Goal: Information Seeking & Learning: Learn about a topic

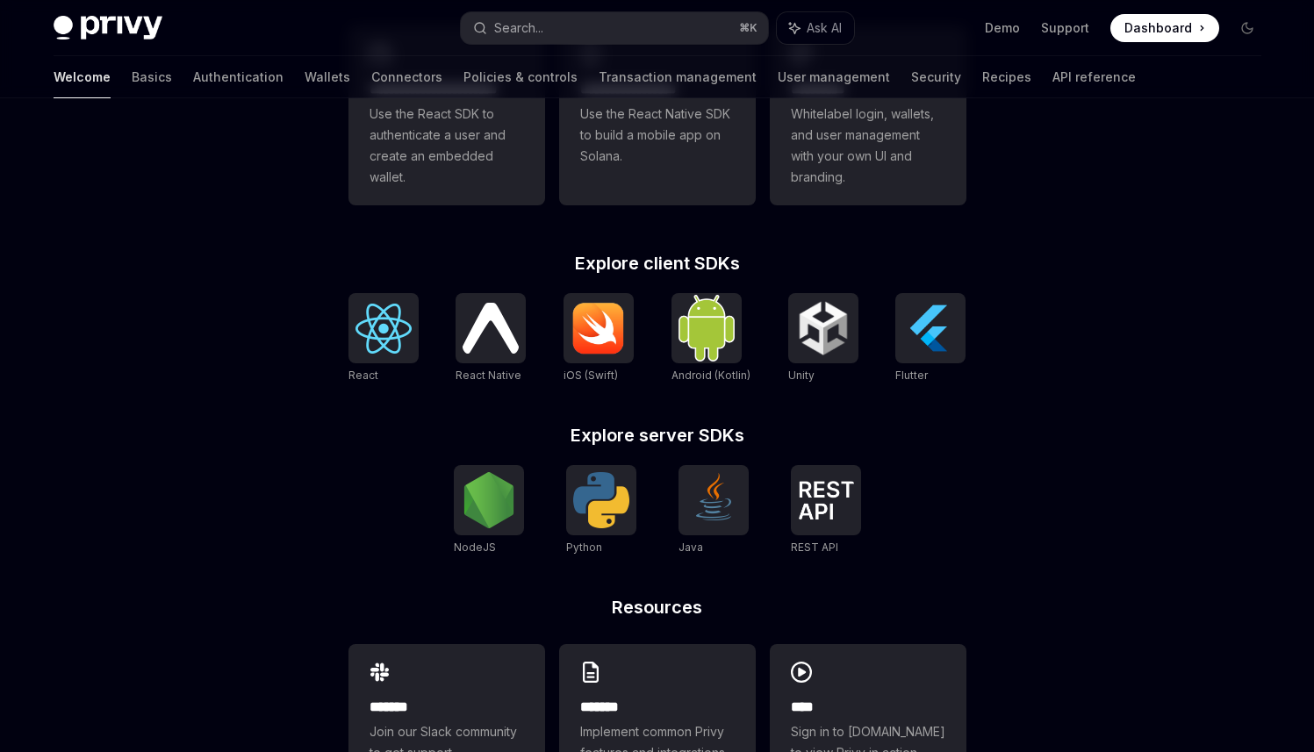
scroll to position [644, 0]
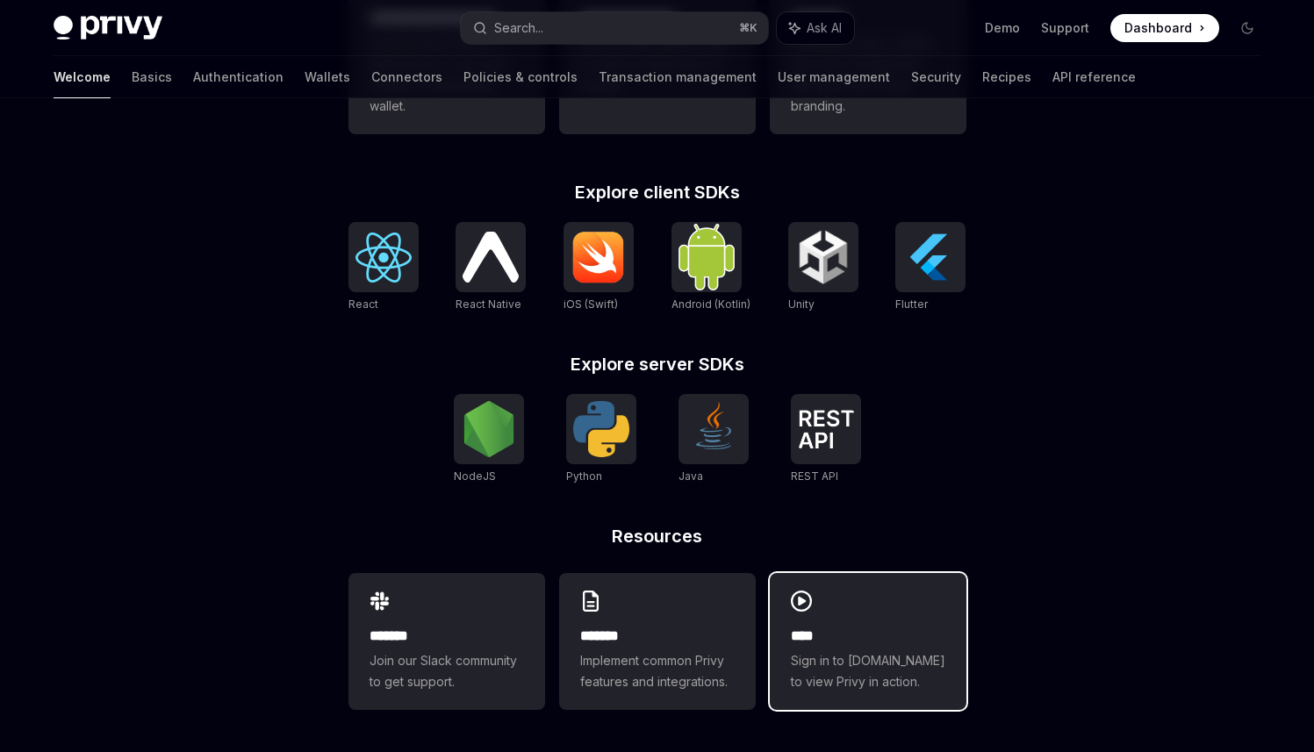
click at [919, 590] on div "**** Sign in to [DOMAIN_NAME] to view Privy in action." at bounding box center [868, 641] width 197 height 137
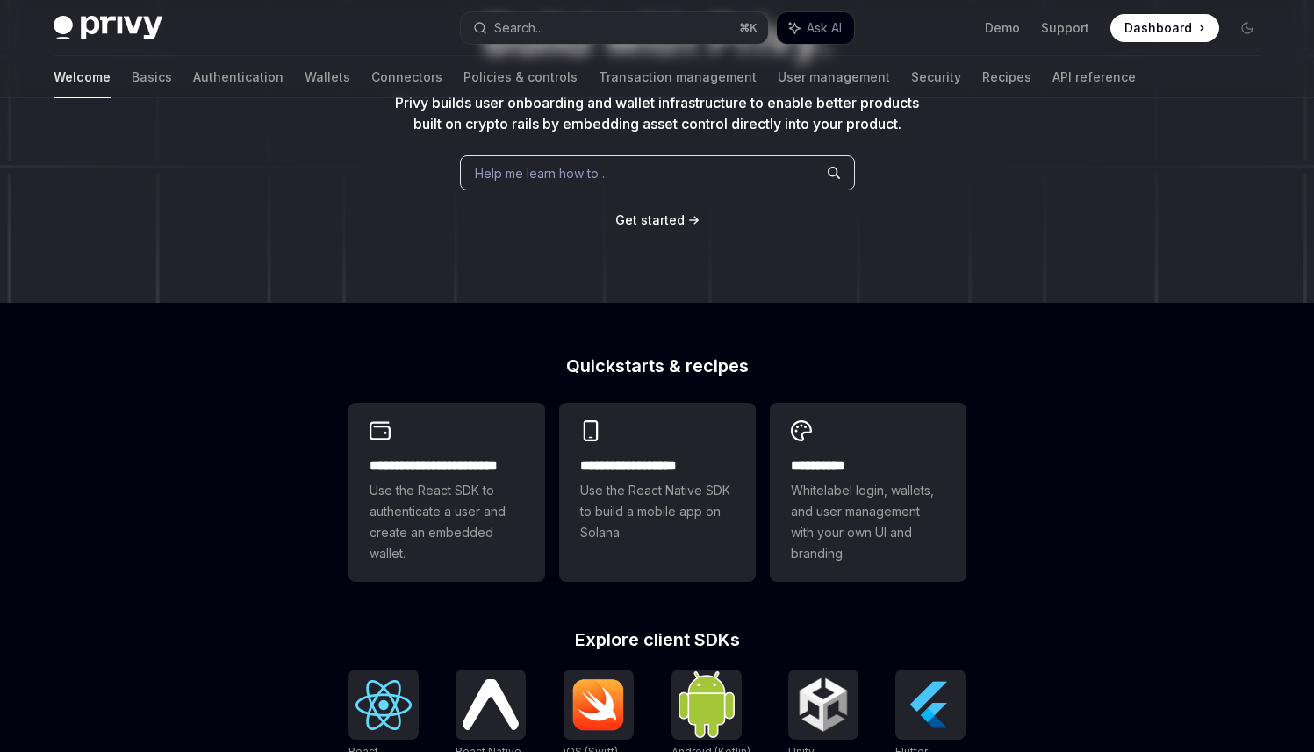
scroll to position [0, 0]
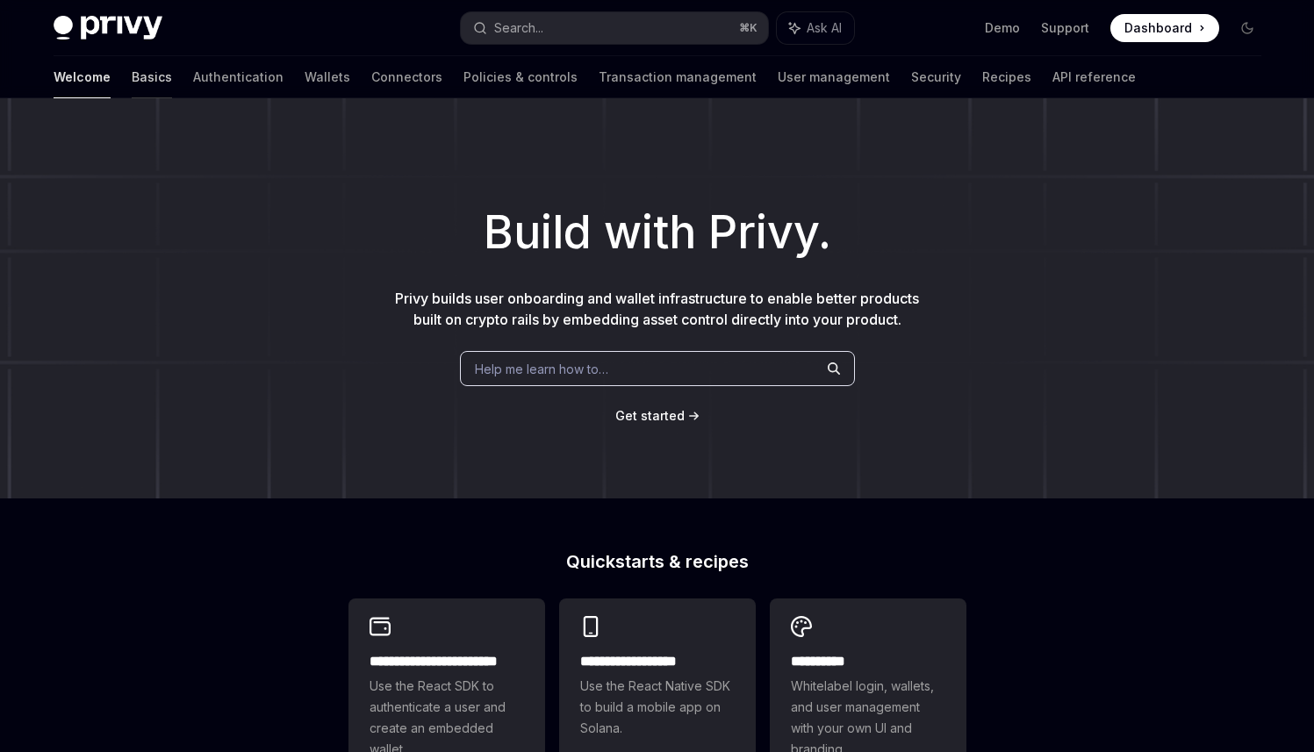
click at [132, 83] on link "Basics" at bounding box center [152, 77] width 40 height 42
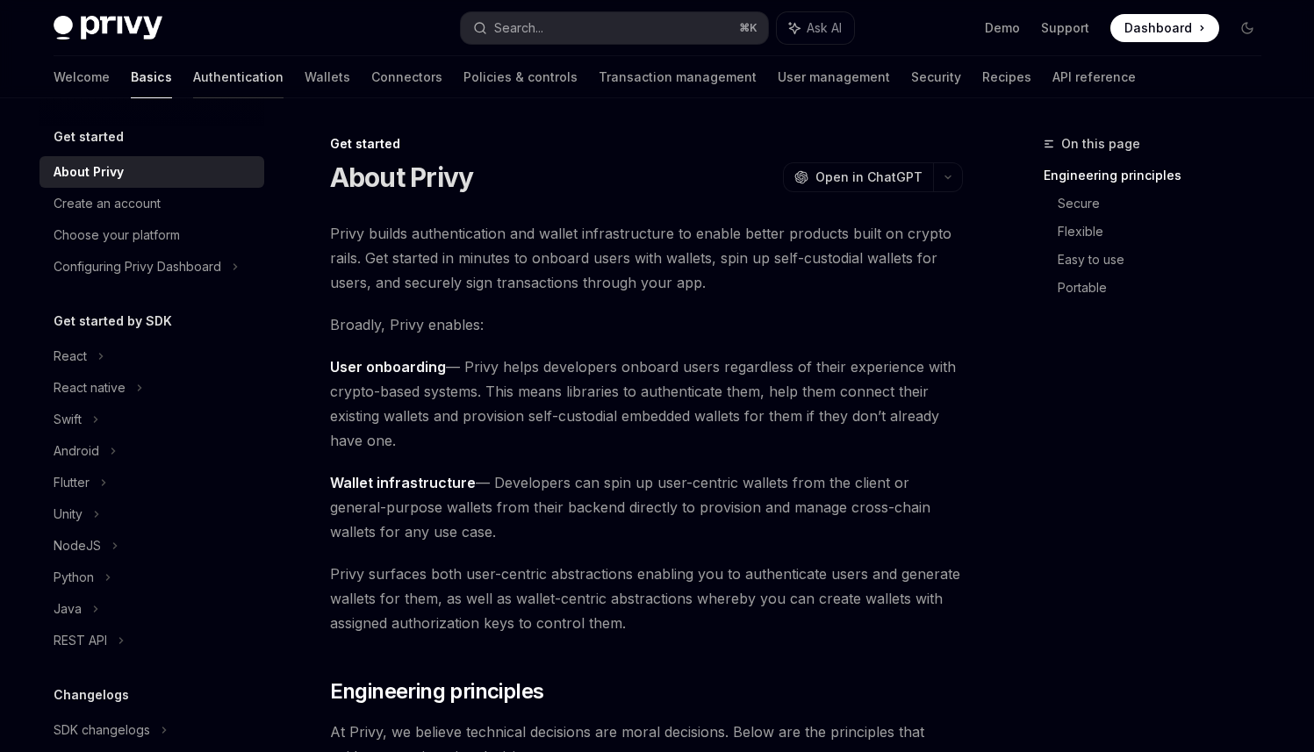
click at [193, 84] on link "Authentication" at bounding box center [238, 77] width 90 height 42
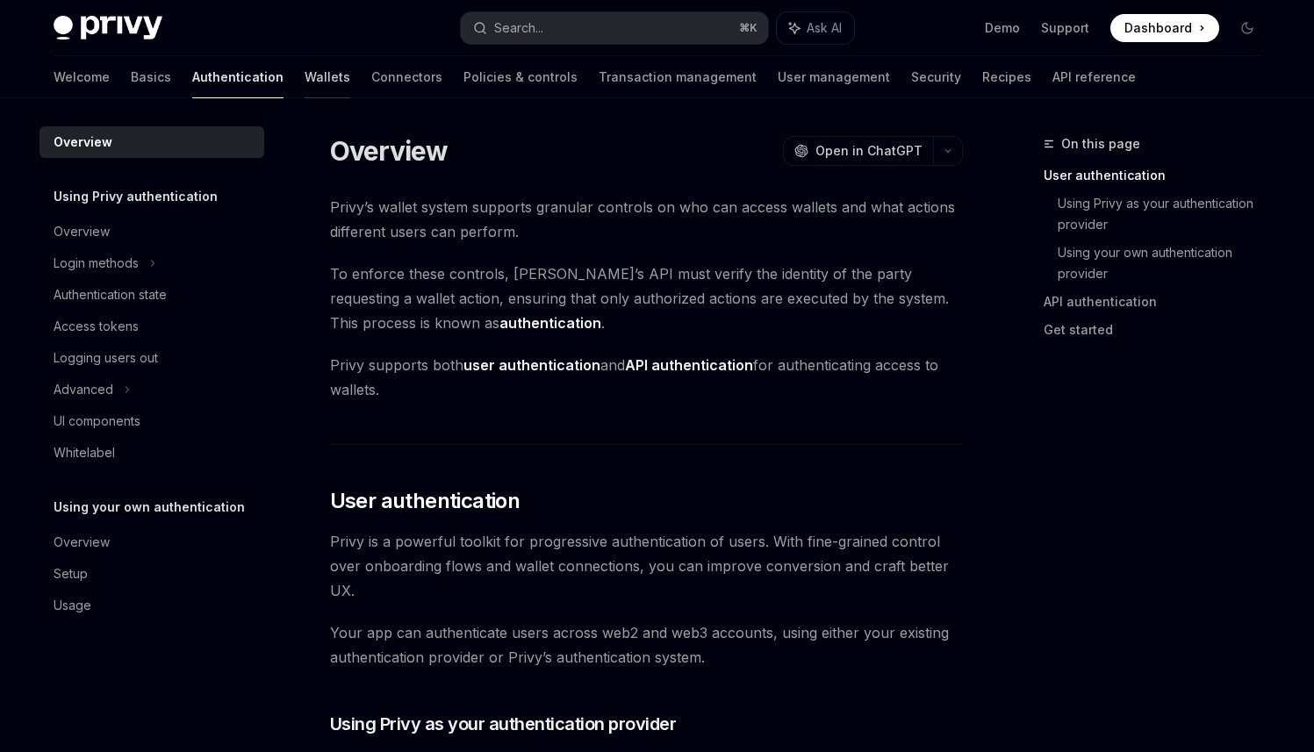
click at [305, 88] on link "Wallets" at bounding box center [328, 77] width 46 height 42
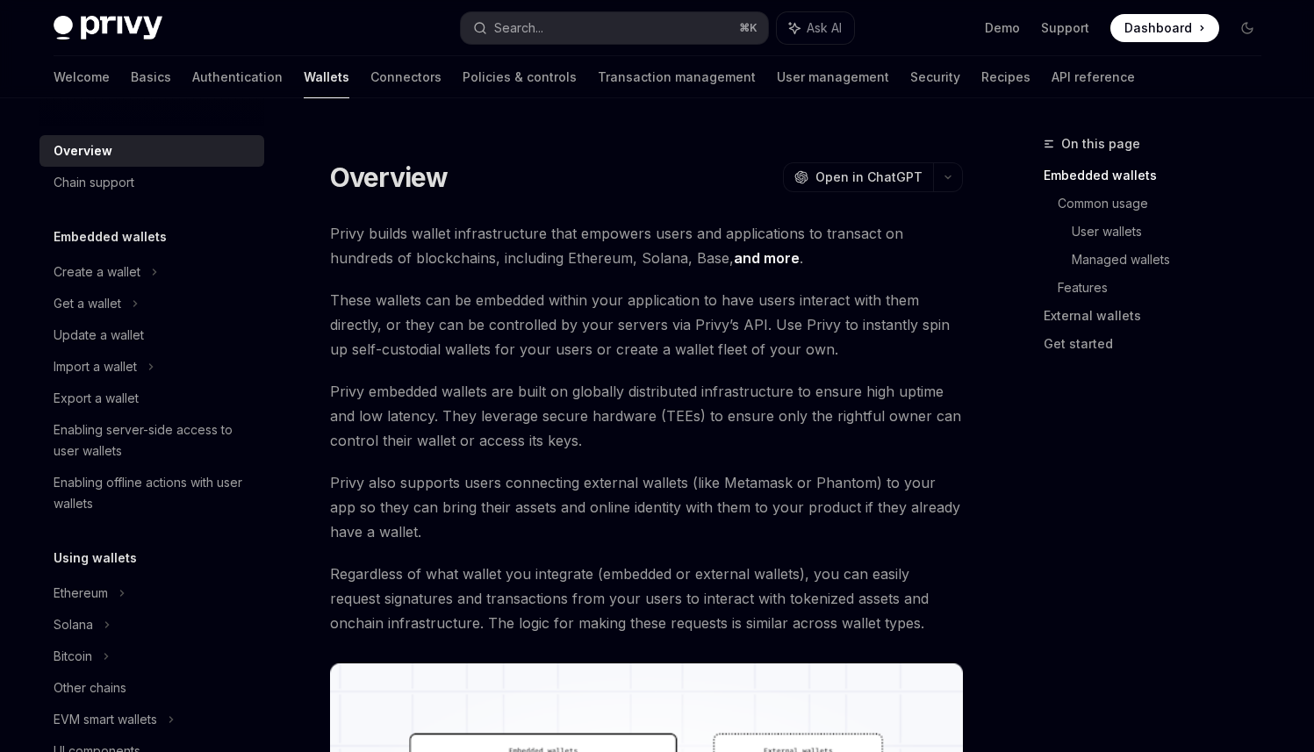
click at [283, 81] on div "Welcome Basics Authentication Wallets Connectors Policies & controls Transactio…" at bounding box center [595, 77] width 1082 height 42
click at [370, 72] on link "Connectors" at bounding box center [405, 77] width 71 height 42
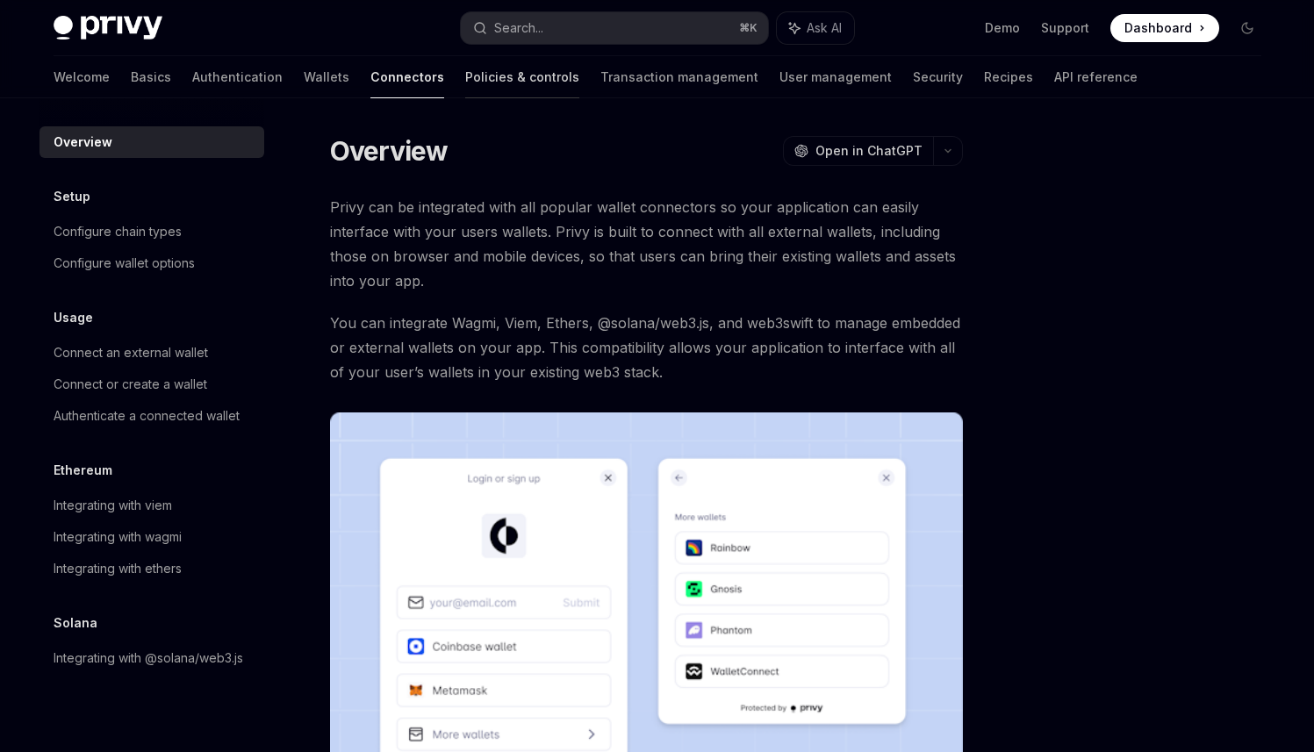
click at [465, 84] on link "Policies & controls" at bounding box center [522, 77] width 114 height 42
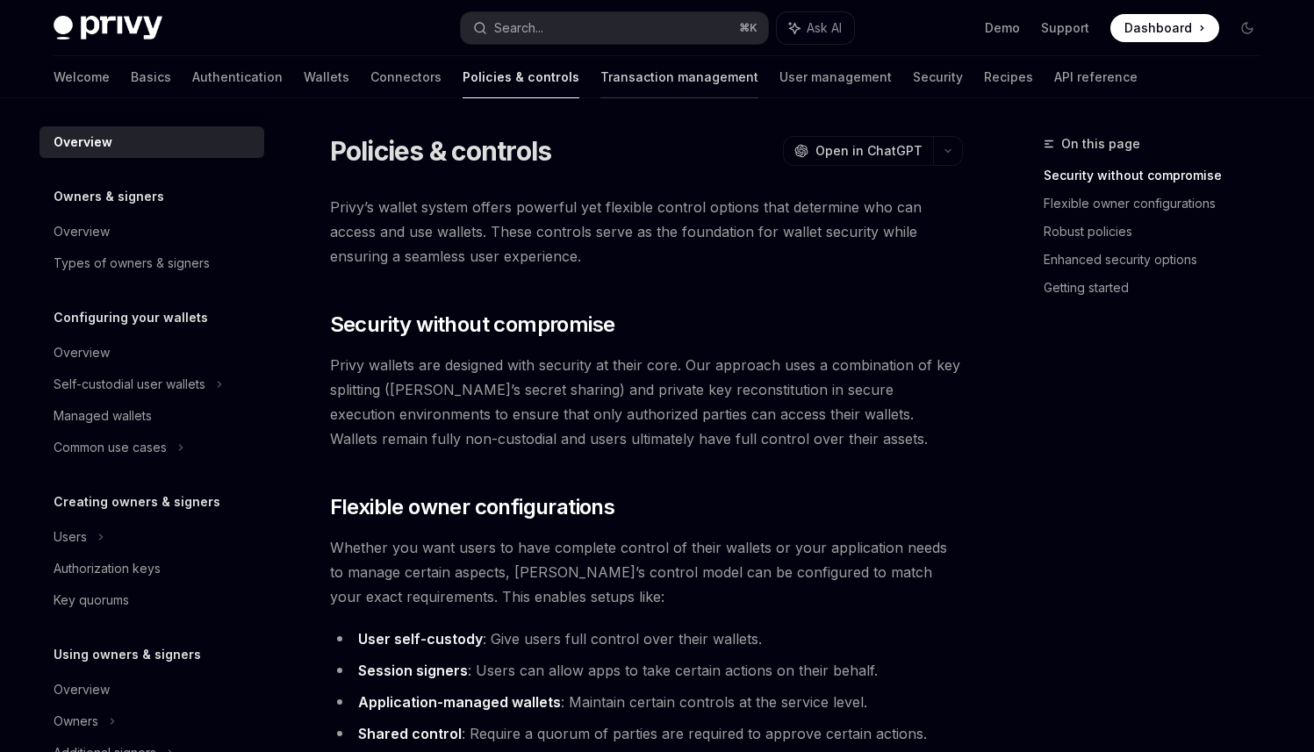
click at [600, 76] on link "Transaction management" at bounding box center [679, 77] width 158 height 42
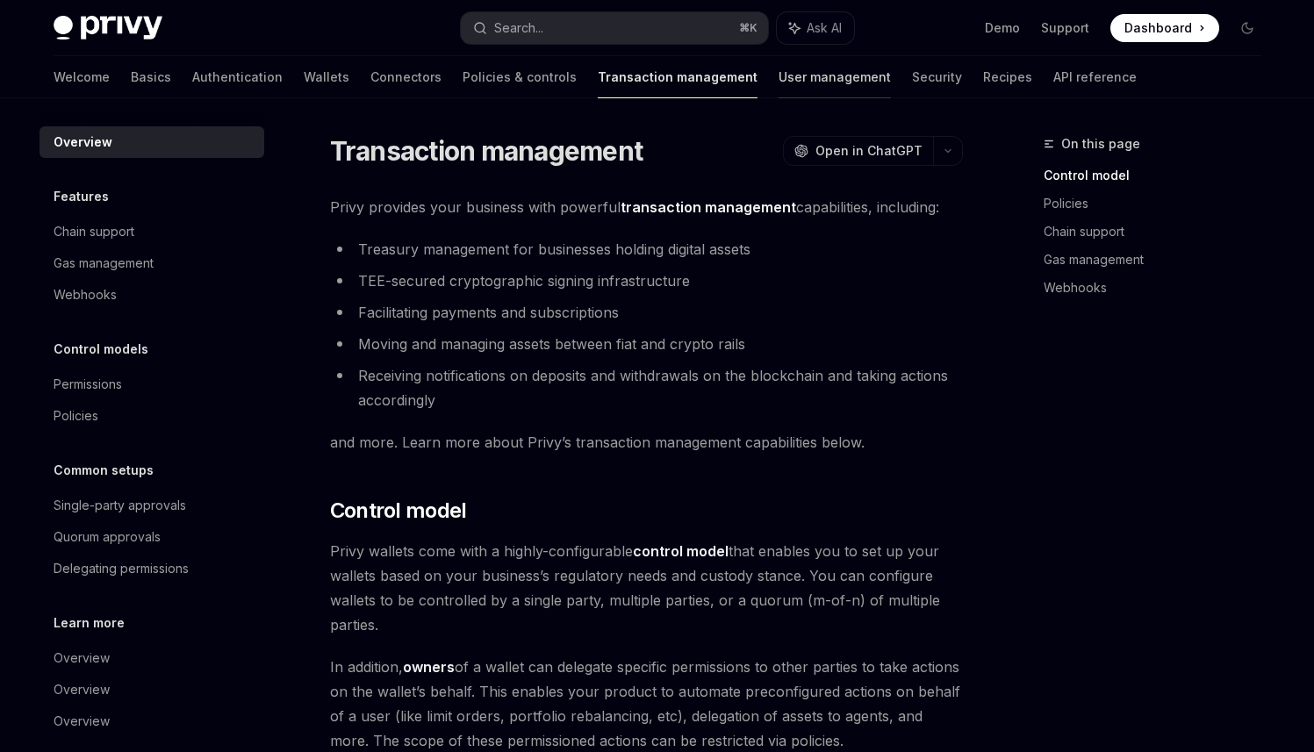
click at [779, 80] on link "User management" at bounding box center [835, 77] width 112 height 42
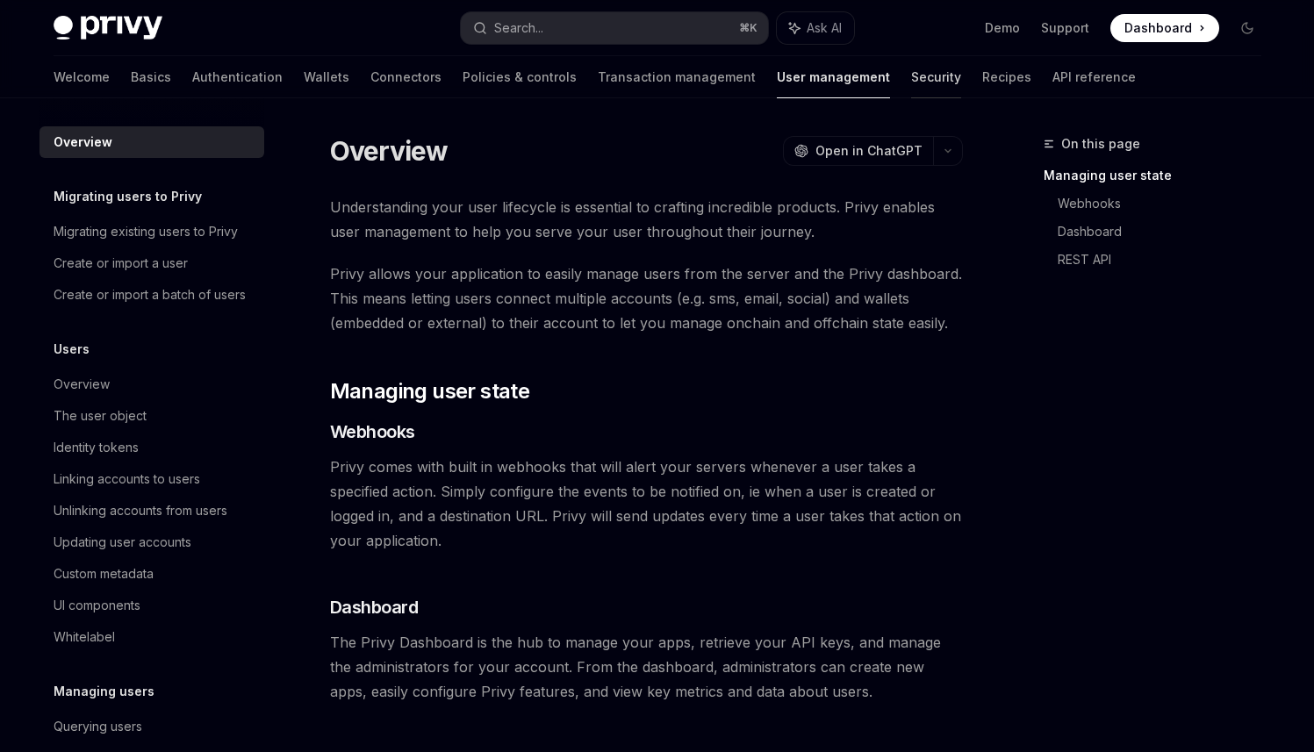
click at [911, 72] on link "Security" at bounding box center [936, 77] width 50 height 42
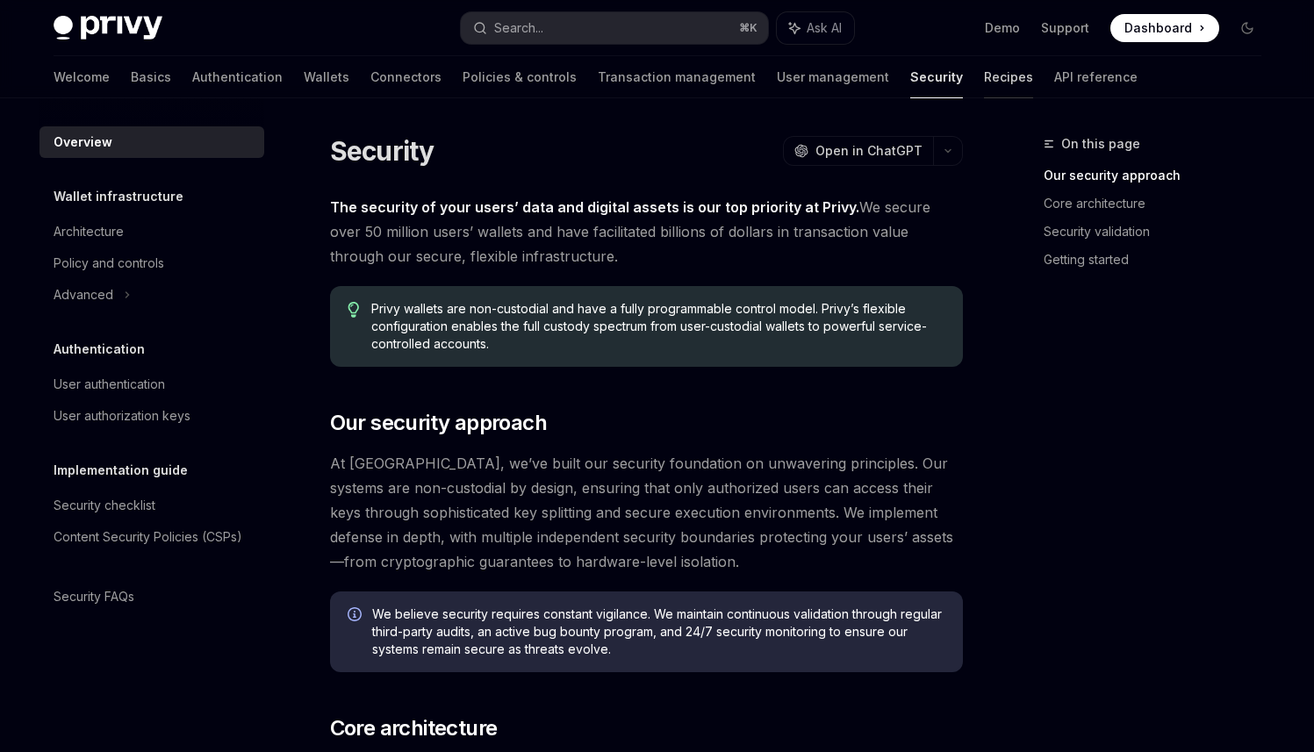
click at [984, 72] on link "Recipes" at bounding box center [1008, 77] width 49 height 42
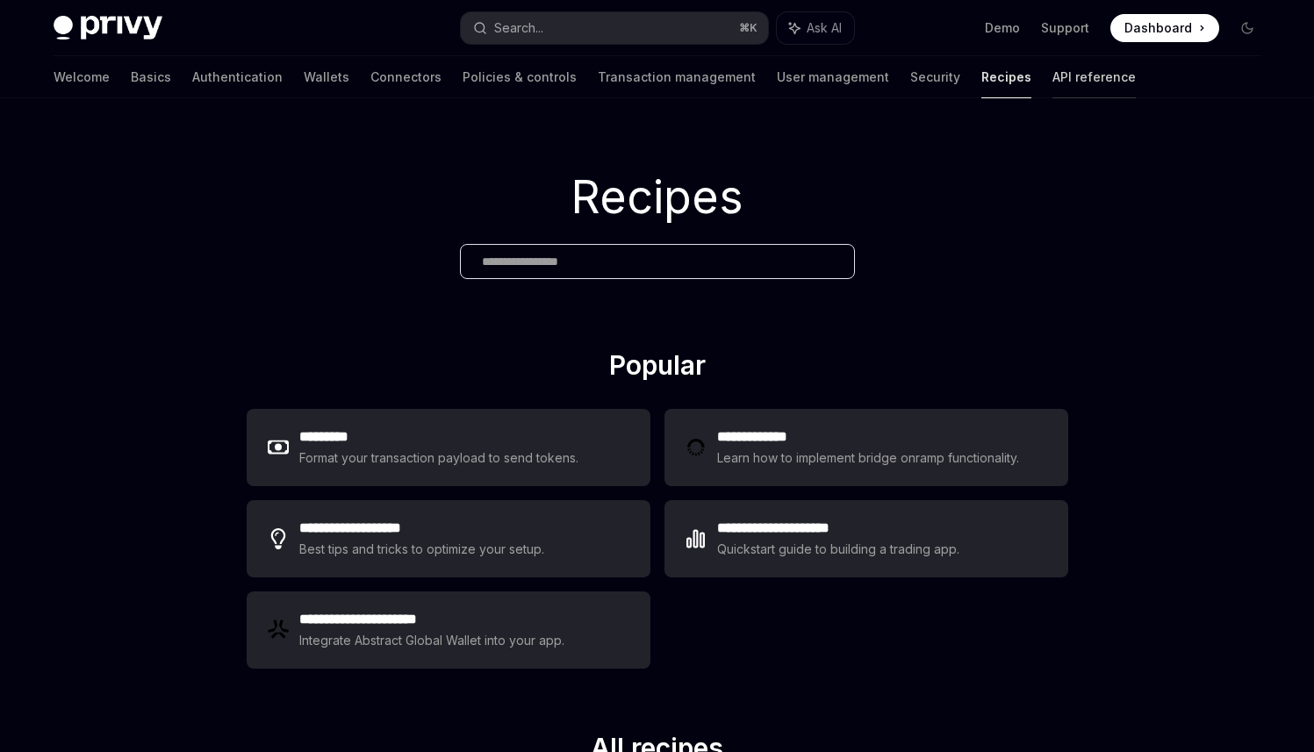
click at [1053, 79] on link "API reference" at bounding box center [1094, 77] width 83 height 42
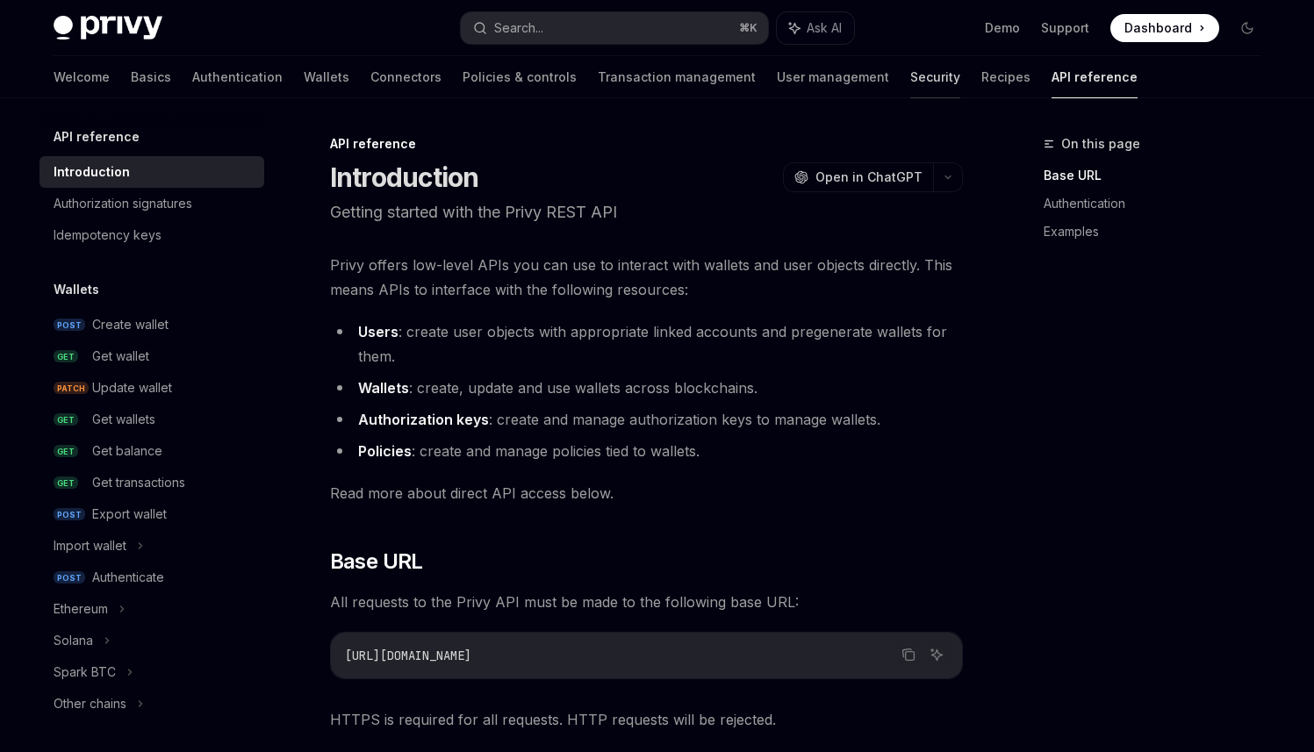
click at [910, 77] on link "Security" at bounding box center [935, 77] width 50 height 42
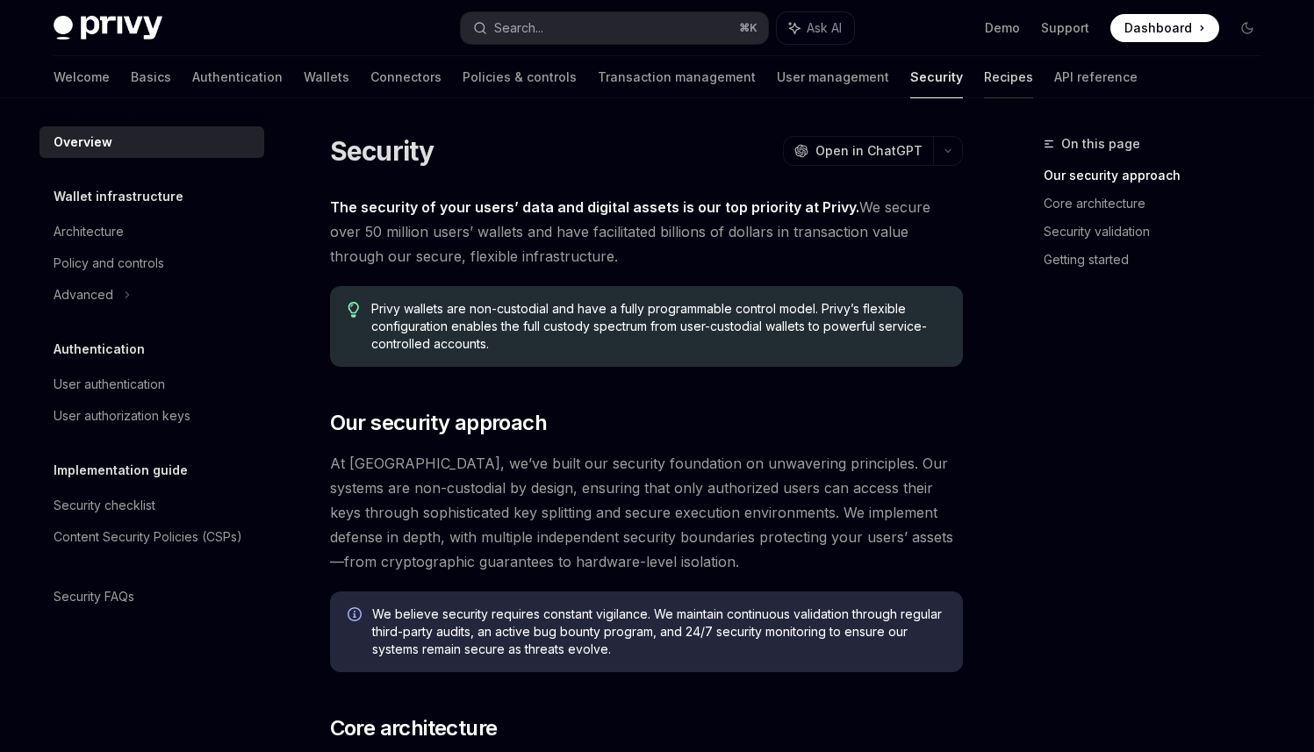
click at [984, 78] on link "Recipes" at bounding box center [1008, 77] width 49 height 42
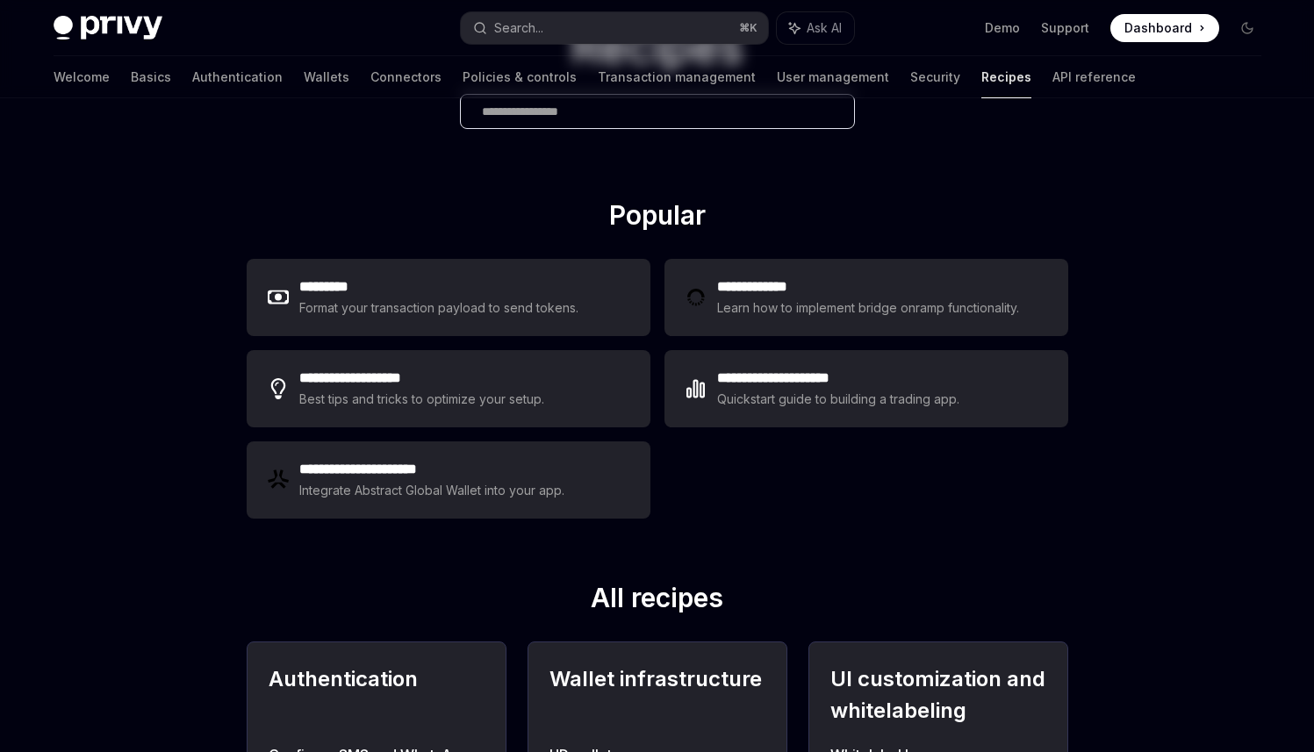
scroll to position [153, 0]
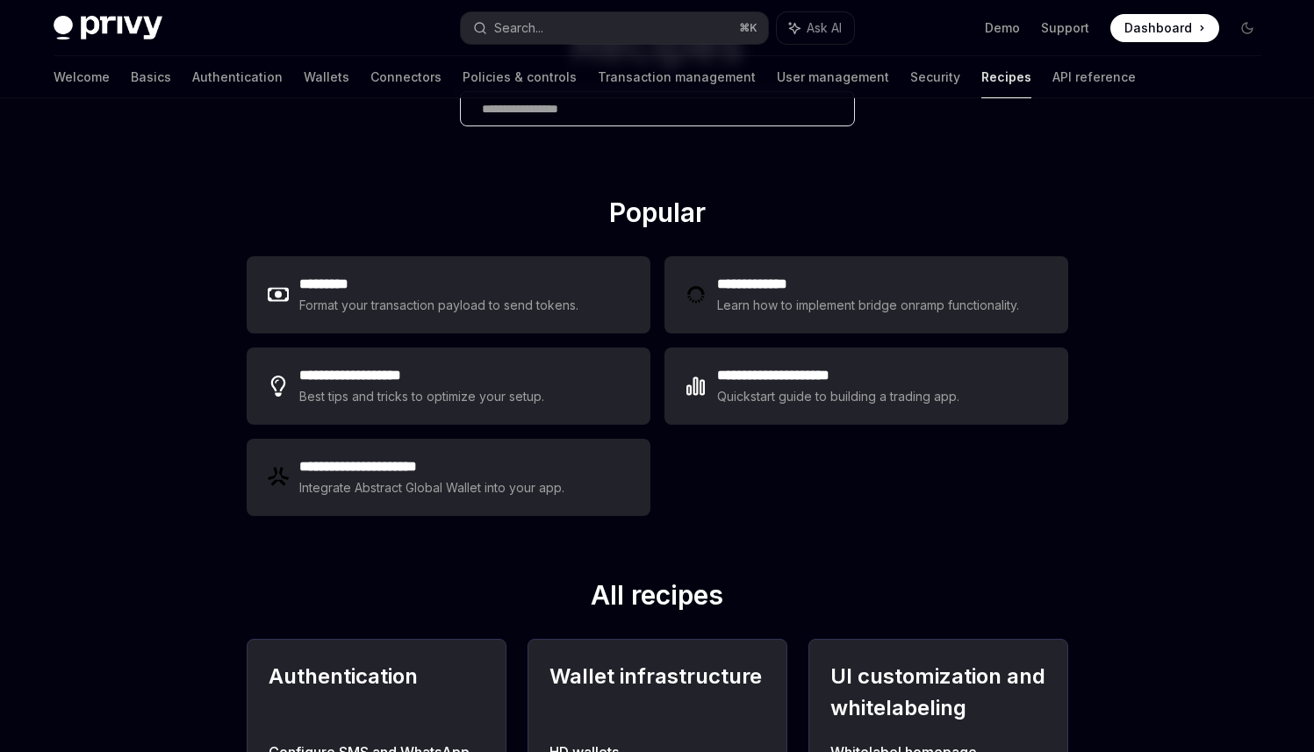
click at [1027, 81] on div "Welcome Basics Authentication Wallets Connectors Policies & controls Transactio…" at bounding box center [657, 77] width 1292 height 42
click at [1053, 76] on link "API reference" at bounding box center [1094, 77] width 83 height 42
type textarea "*"
